Goal: Transaction & Acquisition: Subscribe to service/newsletter

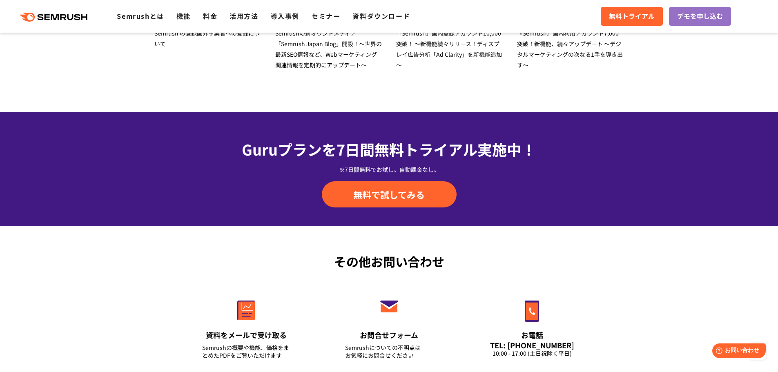
scroll to position [2857, 0]
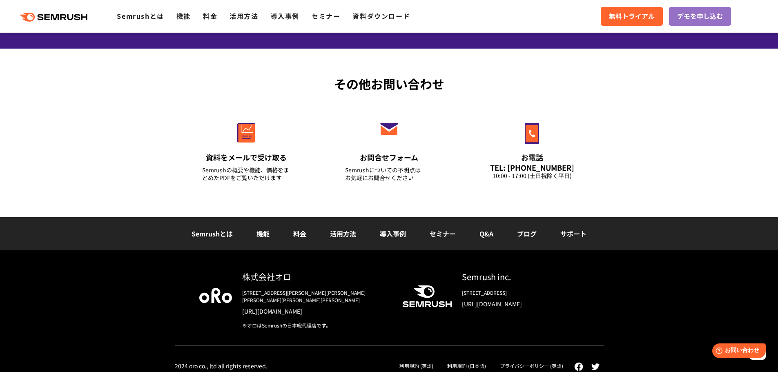
click at [296, 234] on link "料金" at bounding box center [299, 234] width 13 height 10
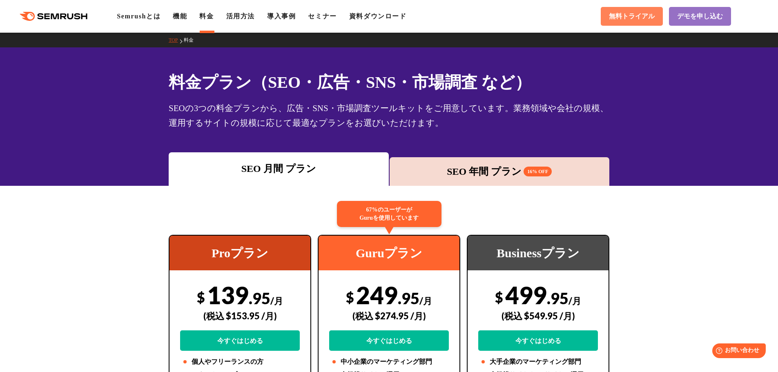
click at [627, 16] on span "無料トライアル" at bounding box center [632, 16] width 46 height 9
